Goal: Find specific page/section: Find specific page/section

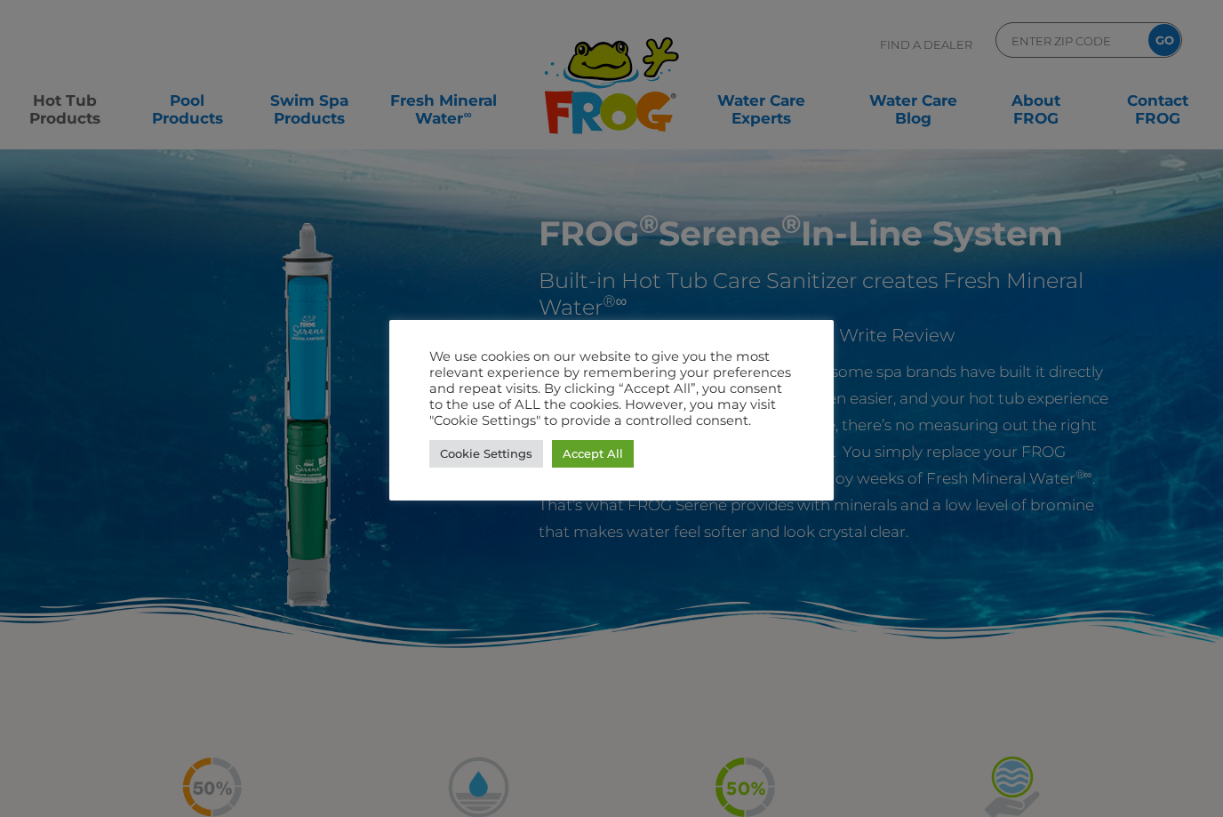
click at [507, 458] on link "Cookie Settings" at bounding box center [486, 454] width 114 height 28
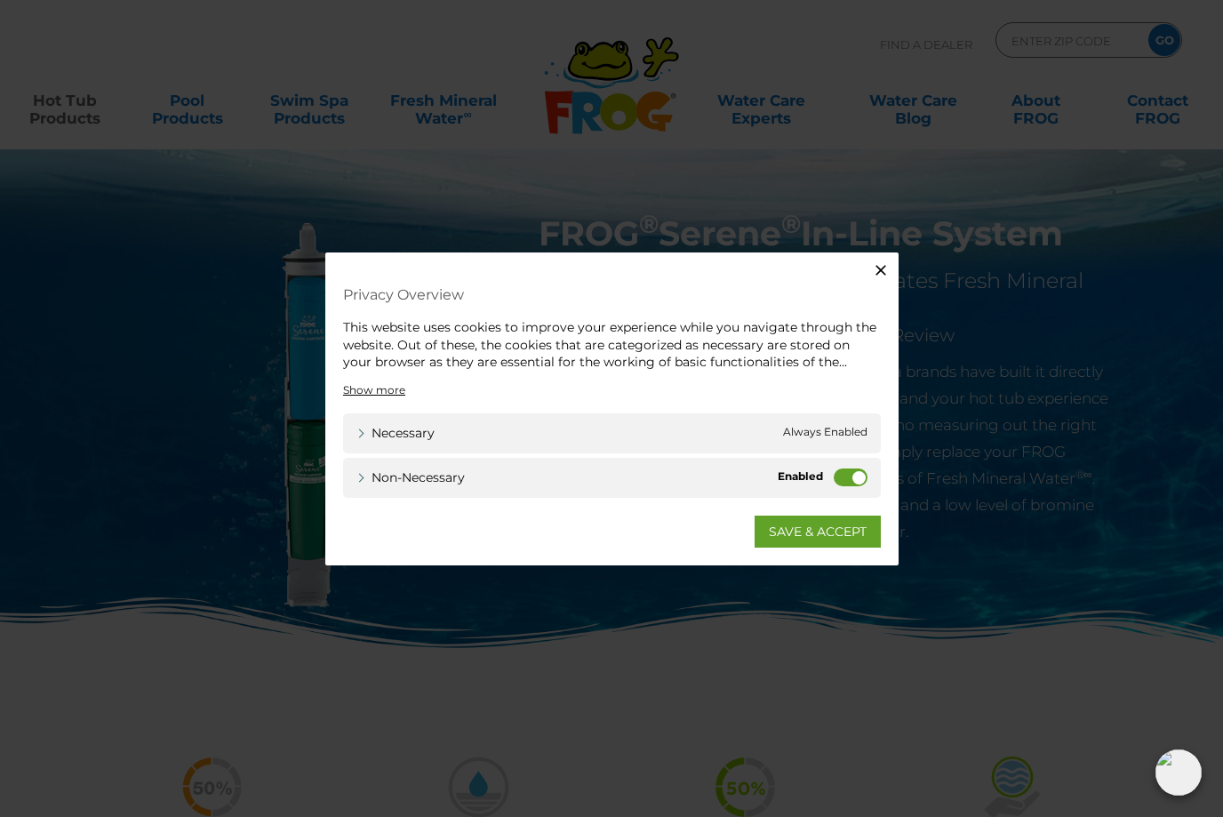
click at [853, 478] on label "Non-necessary" at bounding box center [851, 476] width 34 height 18
click at [0, 0] on input "Non-necessary" at bounding box center [0, 0] width 0 height 0
click at [805, 533] on link "SAVE & ACCEPT" at bounding box center [817, 531] width 126 height 32
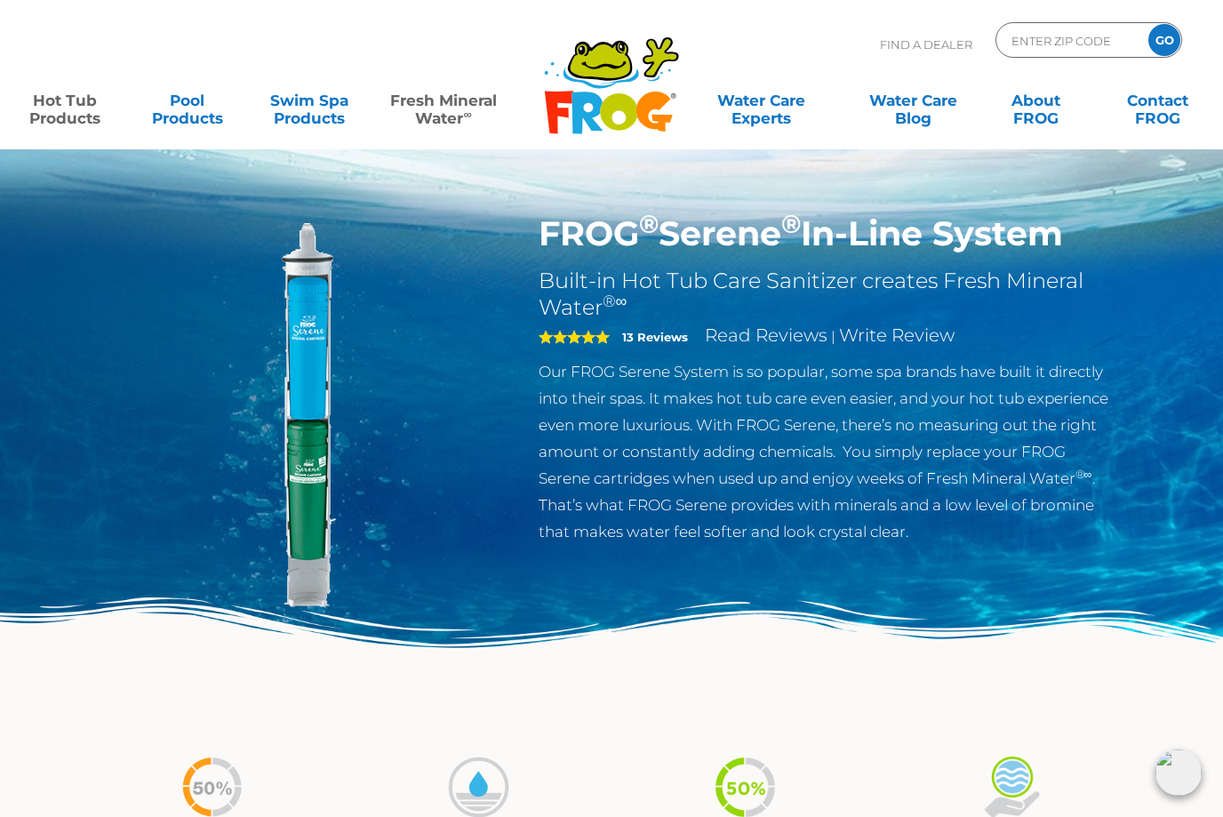
click at [437, 107] on link "Fresh Mineral Water ∞" at bounding box center [443, 101] width 119 height 36
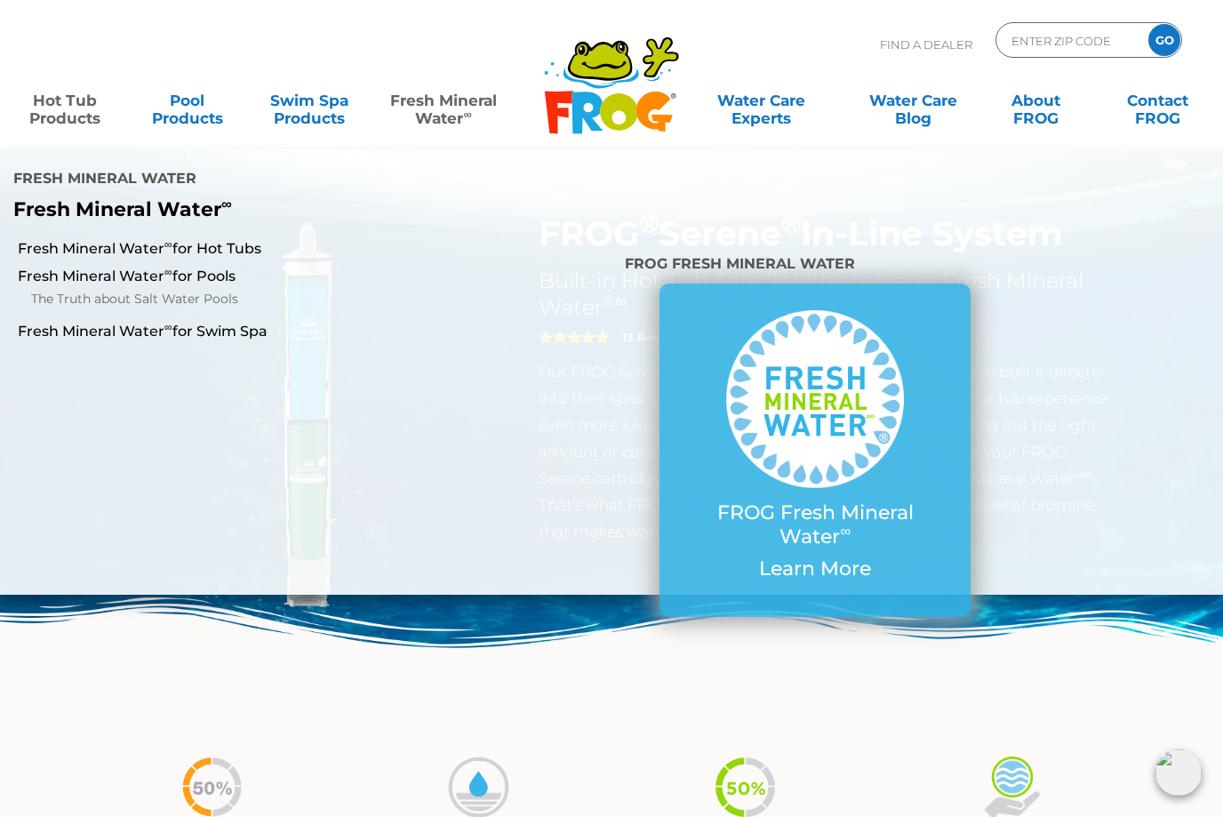
click at [444, 110] on link "Fresh Mineral Water ∞" at bounding box center [443, 101] width 119 height 36
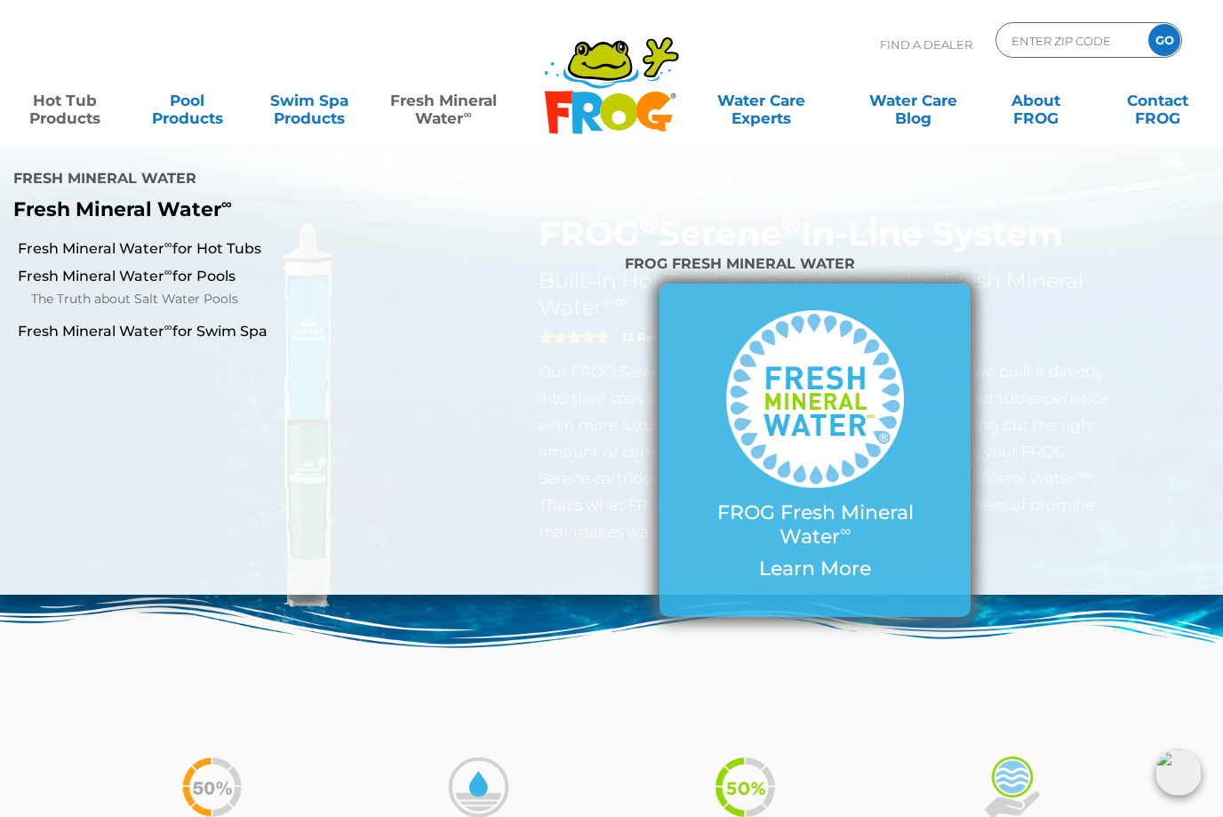
click at [879, 397] on img at bounding box center [815, 399] width 178 height 178
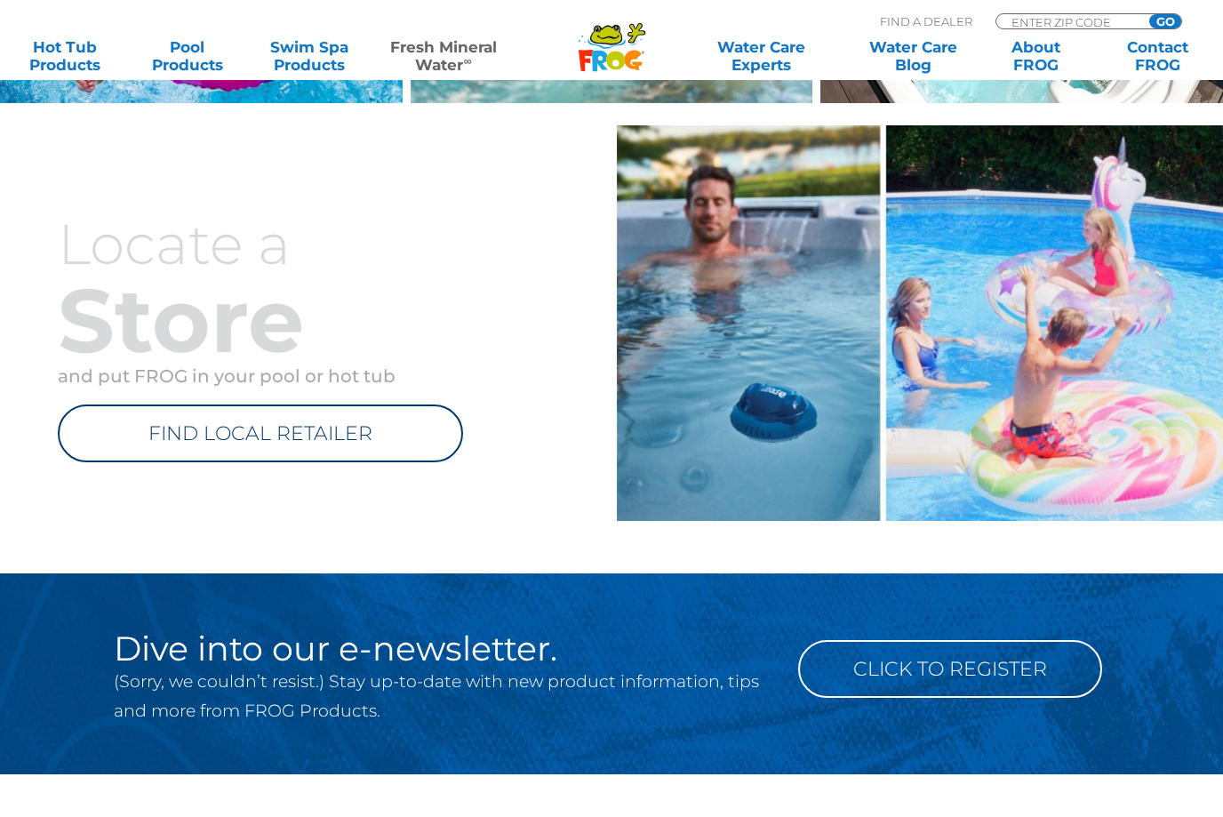
scroll to position [1947, 0]
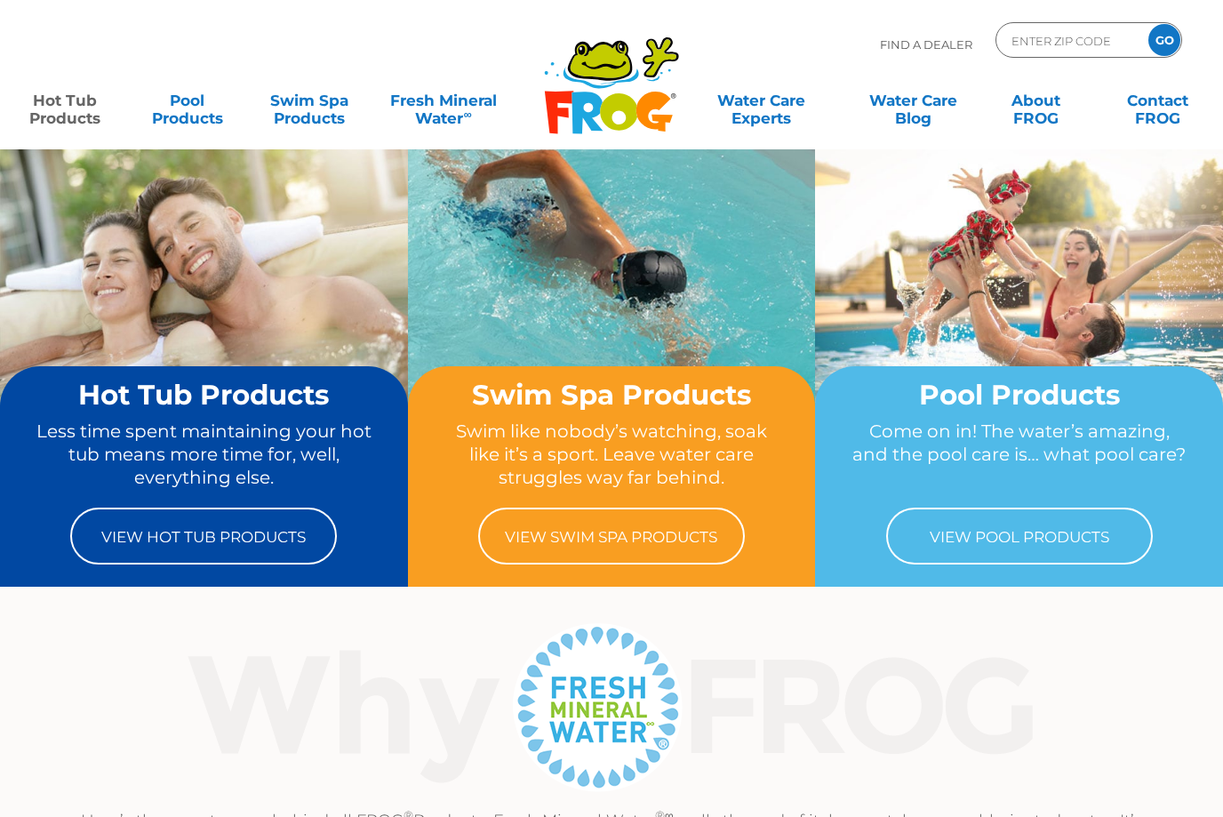
click at [56, 107] on link "Hot Tub Products" at bounding box center [65, 101] width 95 height 36
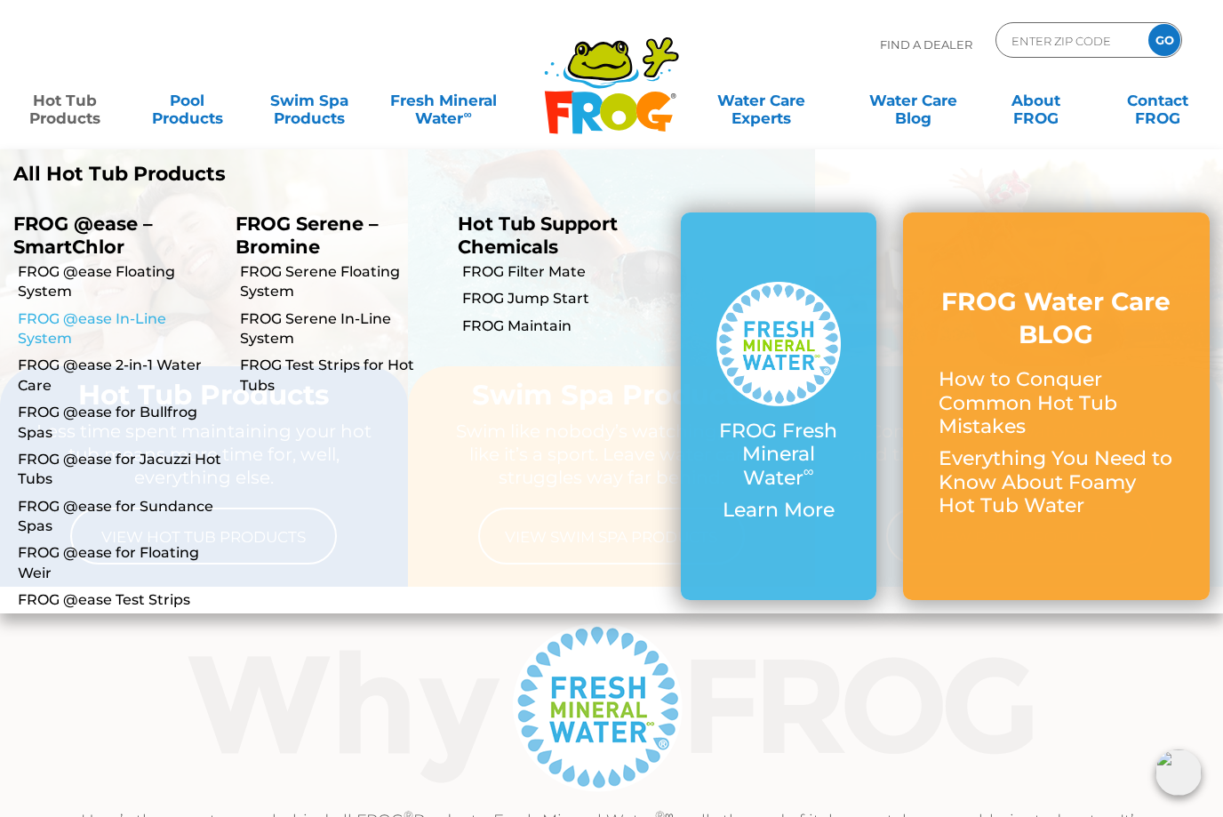
click at [43, 310] on link "FROG @ease In-Line System" at bounding box center [120, 329] width 204 height 40
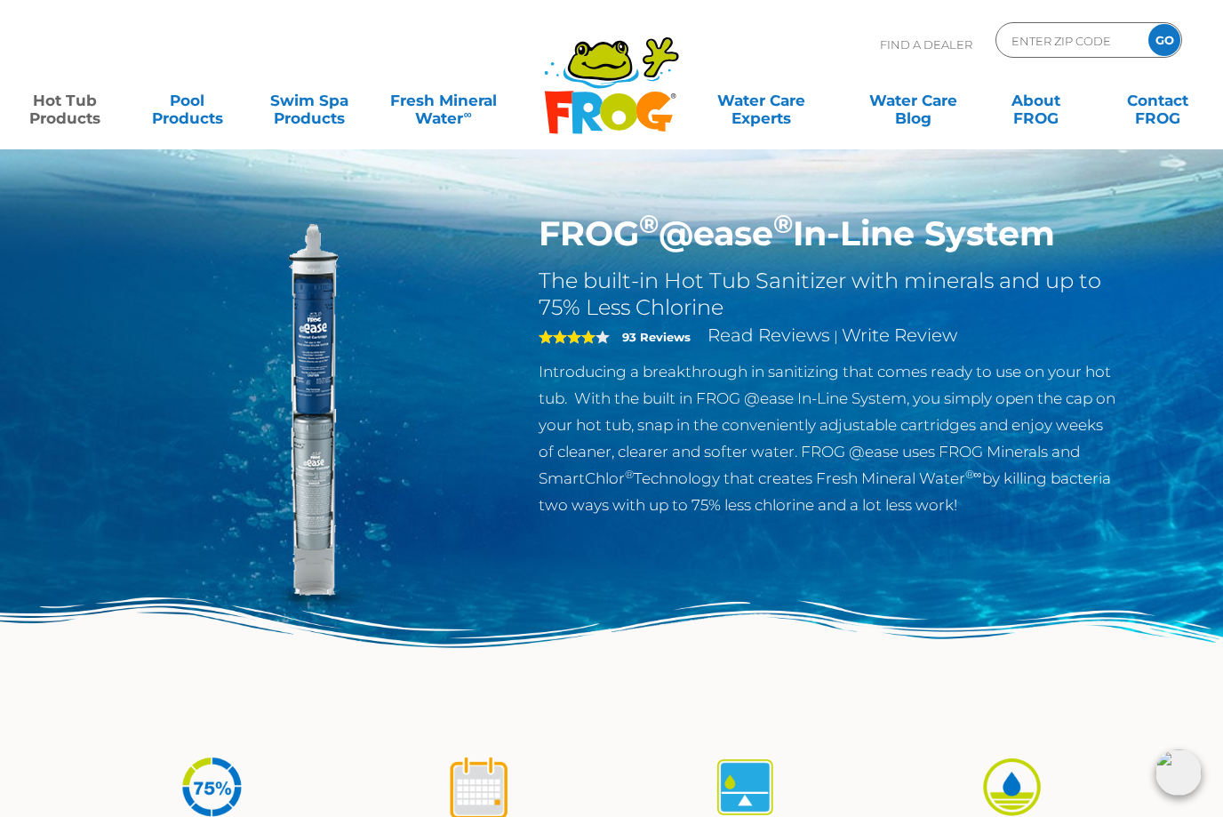
click at [44, 106] on link "Hot Tub Products" at bounding box center [65, 101] width 95 height 36
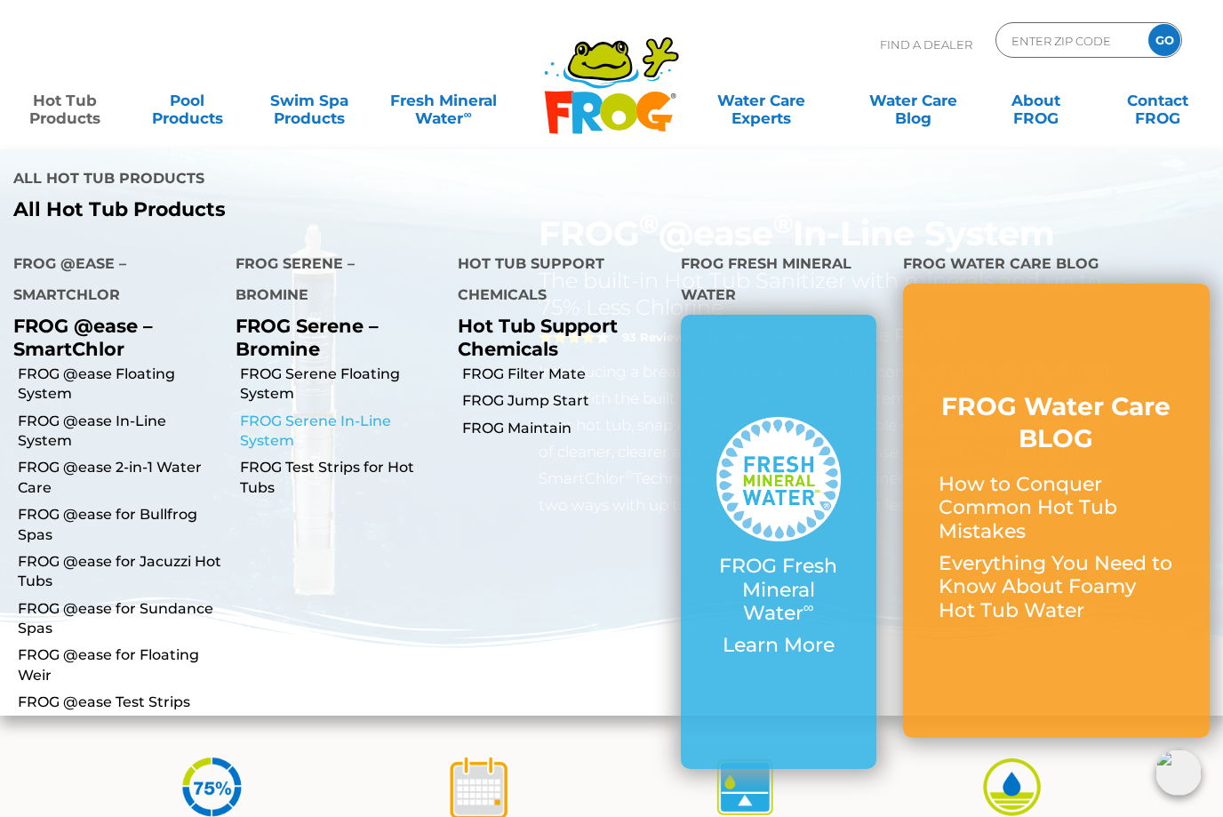
click at [254, 411] on link "FROG Serene In-Line System" at bounding box center [342, 431] width 204 height 40
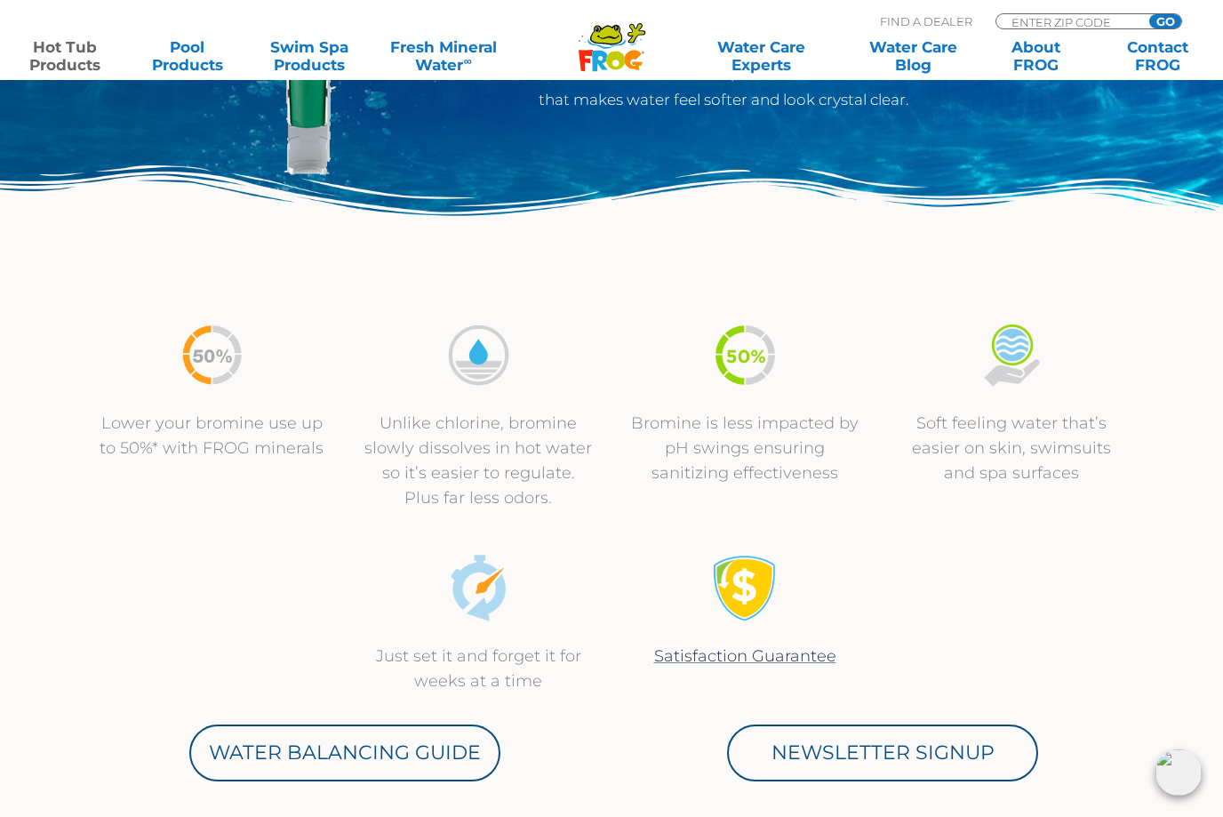
scroll to position [431, 0]
